Goal: Transaction & Acquisition: Subscribe to service/newsletter

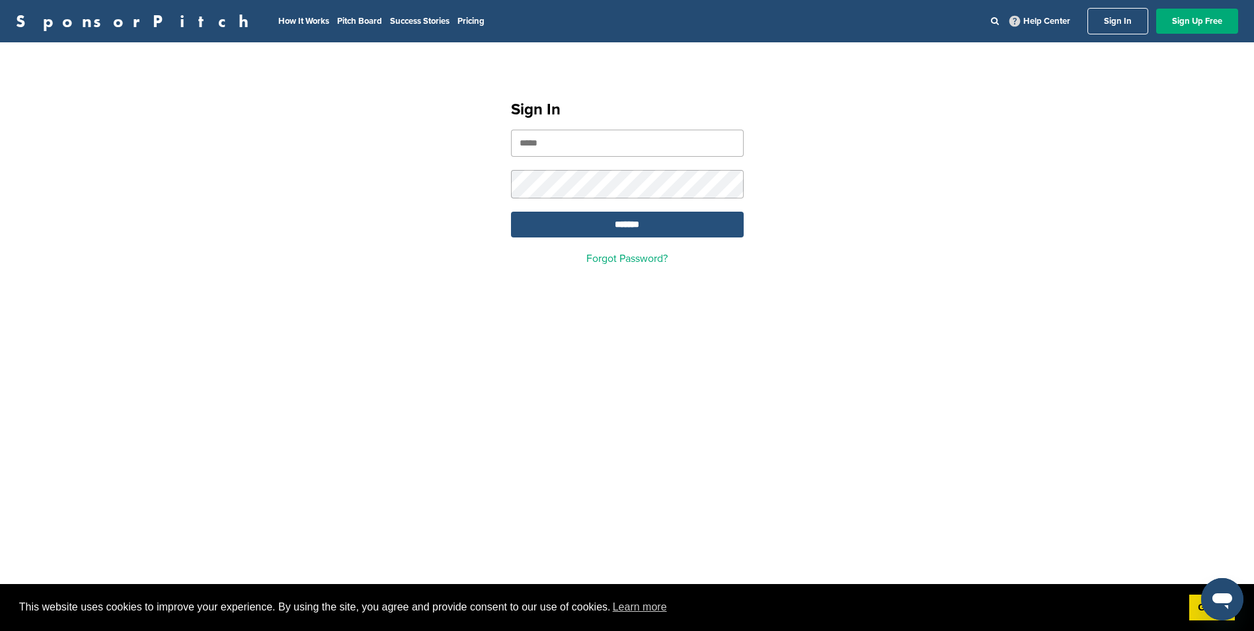
type input "**********"
click at [643, 231] on input "*******" at bounding box center [627, 225] width 233 height 26
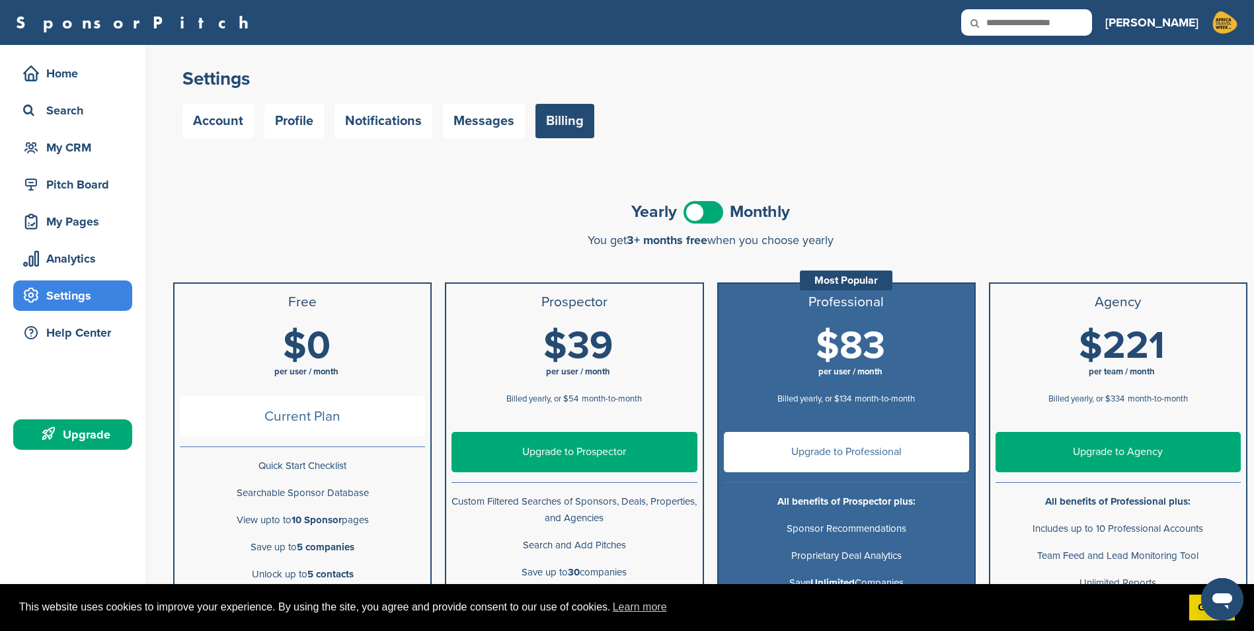
click at [573, 454] on link "Upgrade to Prospector" at bounding box center [574, 452] width 245 height 40
